Goal: Task Accomplishment & Management: Use online tool/utility

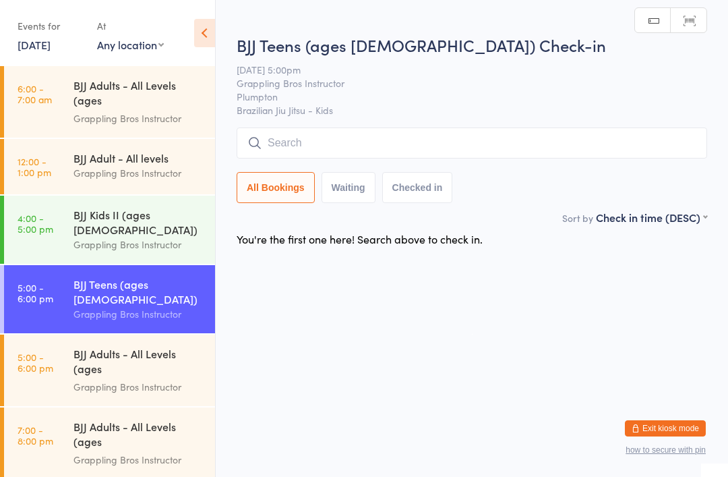
click at [574, 141] on input "search" at bounding box center [472, 142] width 471 height 31
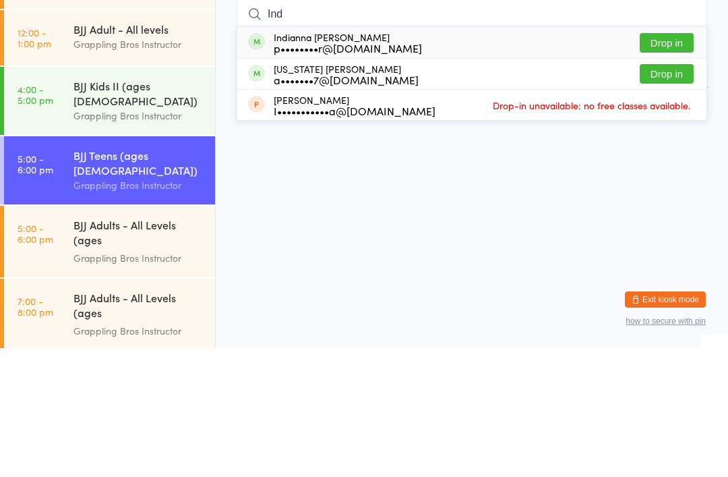
type input "Ind"
click at [419, 156] on div "Indianna [PERSON_NAME] p••••••••r@[DOMAIN_NAME] Drop in" at bounding box center [471, 171] width 469 height 31
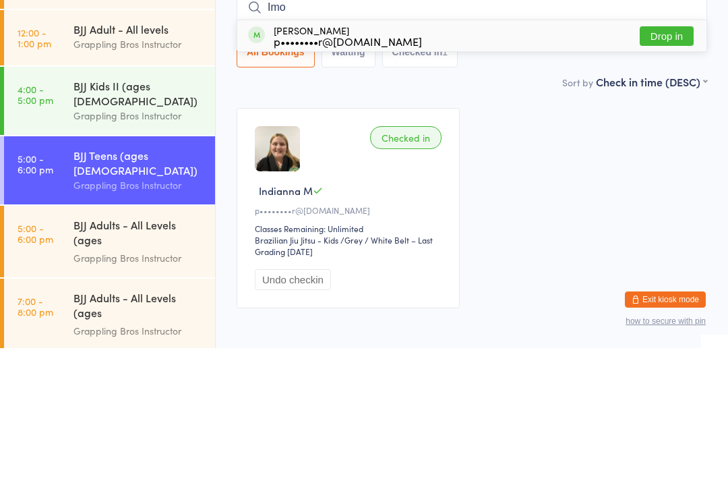
type input "Imo"
click at [511, 149] on div "[PERSON_NAME] p••••••••r@[DOMAIN_NAME] Drop in" at bounding box center [471, 164] width 469 height 31
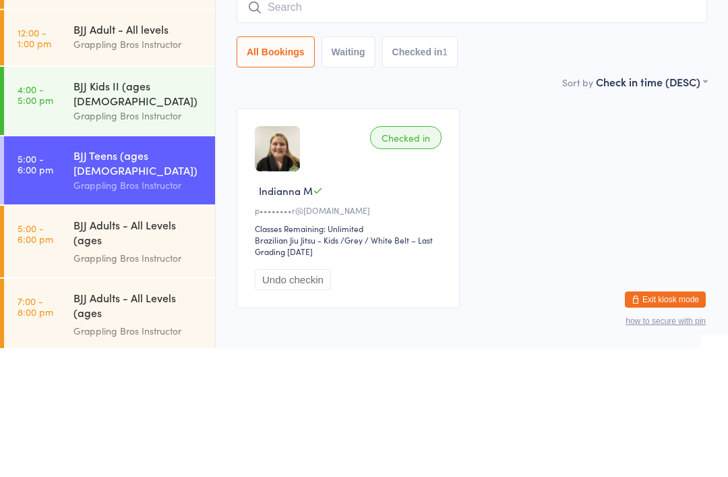
scroll to position [69, 0]
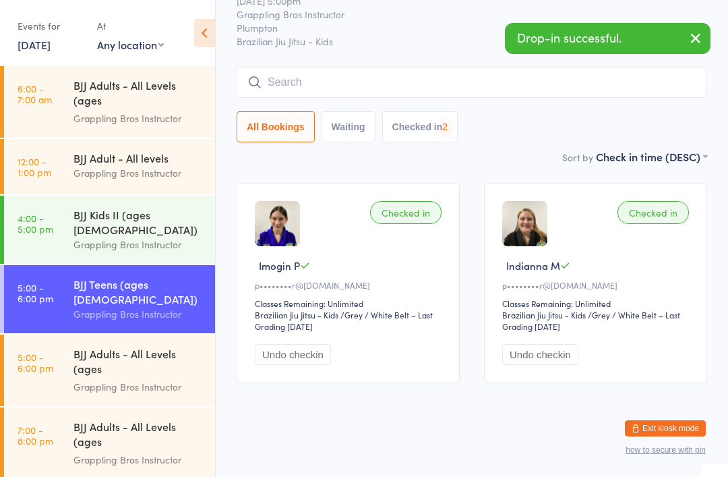
click at [288, 71] on input "search" at bounding box center [472, 82] width 471 height 31
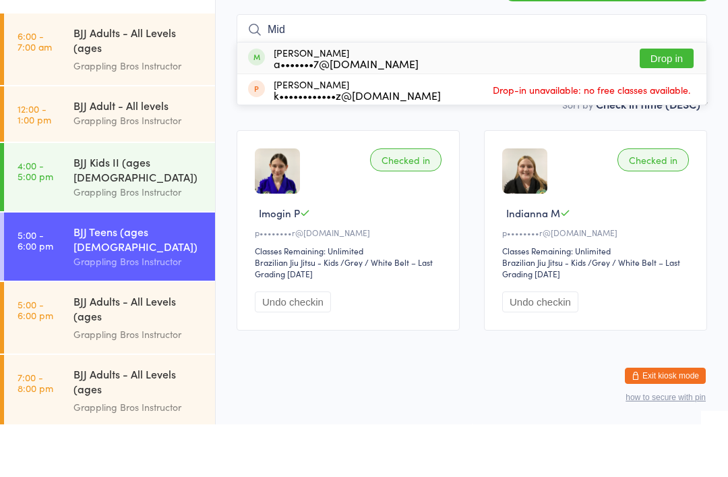
type input "Mid"
click at [295, 111] on div "a•••••••7@[DOMAIN_NAME]" at bounding box center [346, 116] width 145 height 11
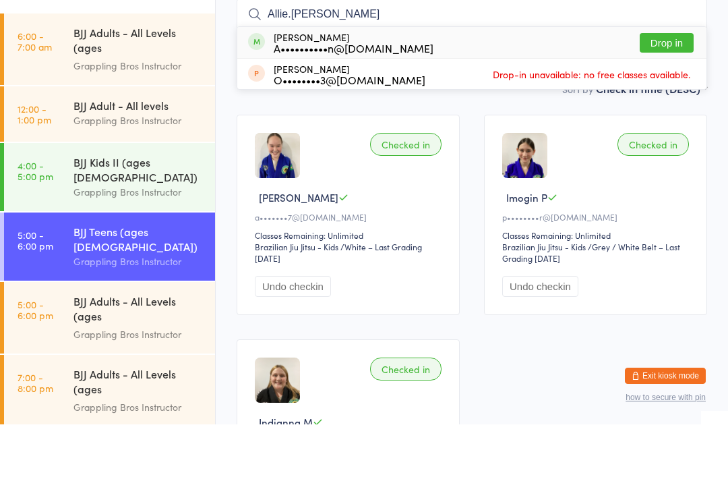
type input "Allie.[PERSON_NAME]"
click at [680, 86] on button "Drop in" at bounding box center [667, 96] width 54 height 20
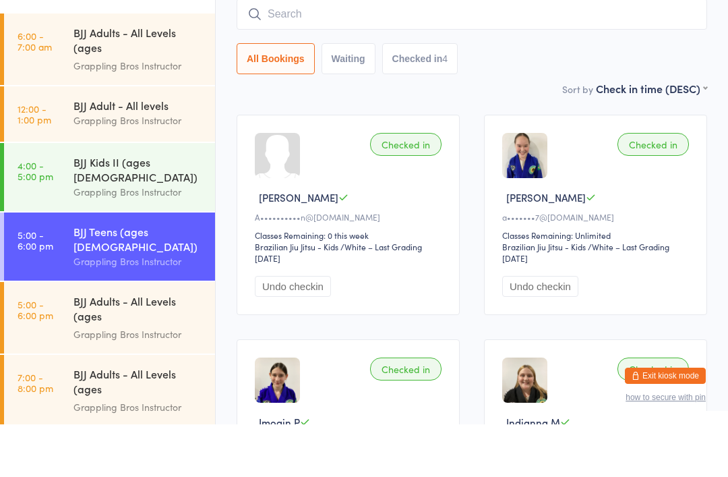
click at [150, 207] on div "BJJ Kids II (ages [DEMOGRAPHIC_DATA])" at bounding box center [138, 222] width 130 height 30
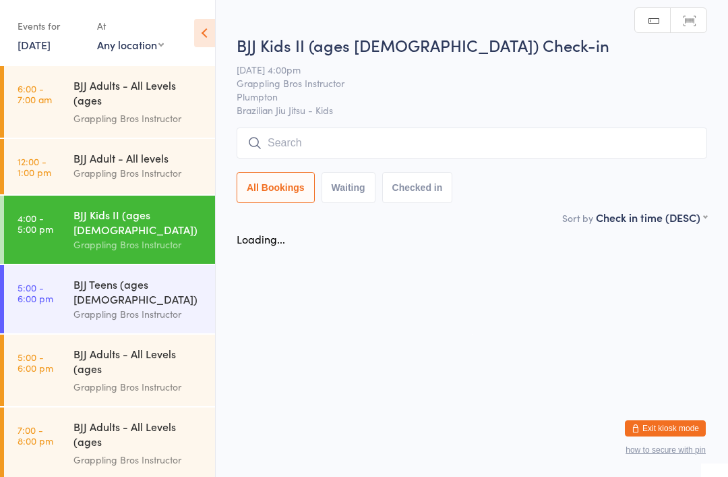
click at [165, 115] on div "Grappling Bros Instructor" at bounding box center [138, 119] width 130 height 16
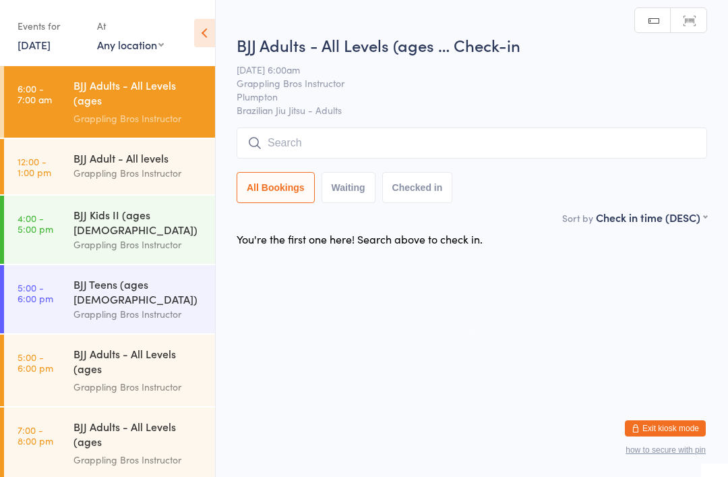
click at [164, 241] on div "BJJ Kids II (ages [DEMOGRAPHIC_DATA]) Grappling Bros Instructor" at bounding box center [144, 230] width 142 height 68
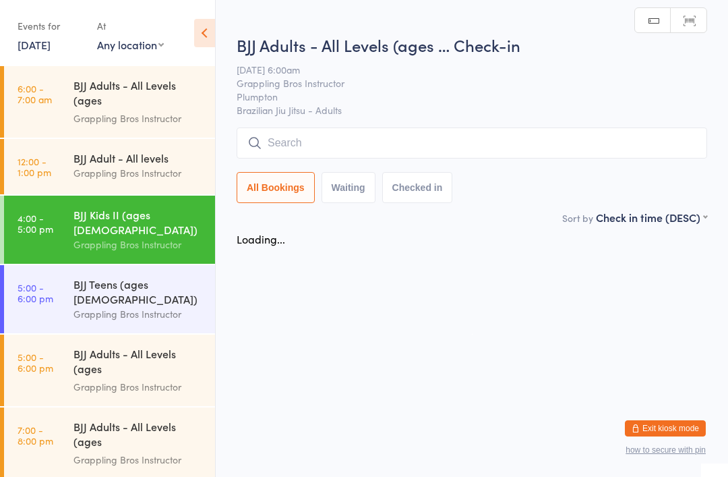
click at [169, 306] on div "Grappling Bros Instructor" at bounding box center [138, 314] width 130 height 16
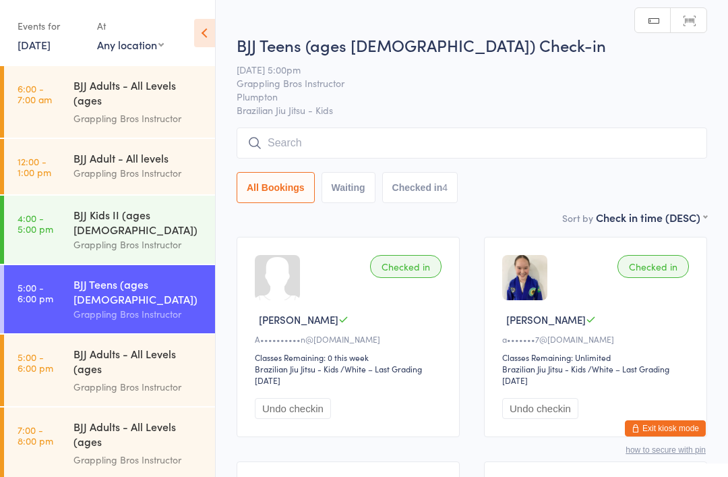
click at [432, 144] on input "search" at bounding box center [472, 142] width 471 height 31
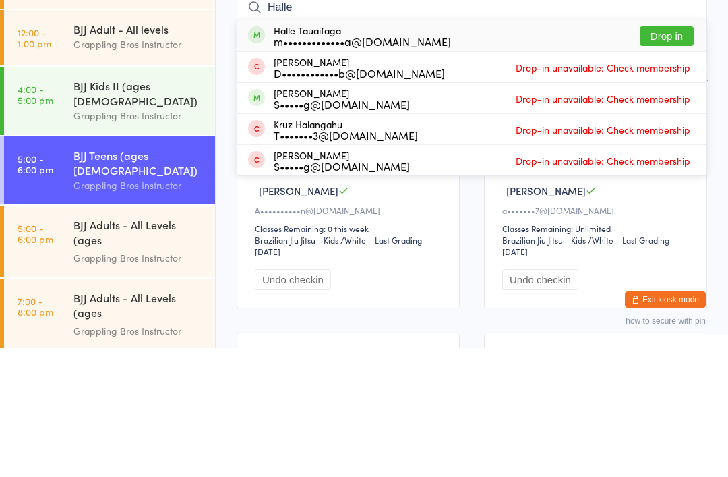
type input "Halle"
click at [655, 149] on div "Halle Tauaifaga m•••••••••••••a@[DOMAIN_NAME] Drop in" at bounding box center [471, 164] width 469 height 31
